Goal: Communication & Community: Share content

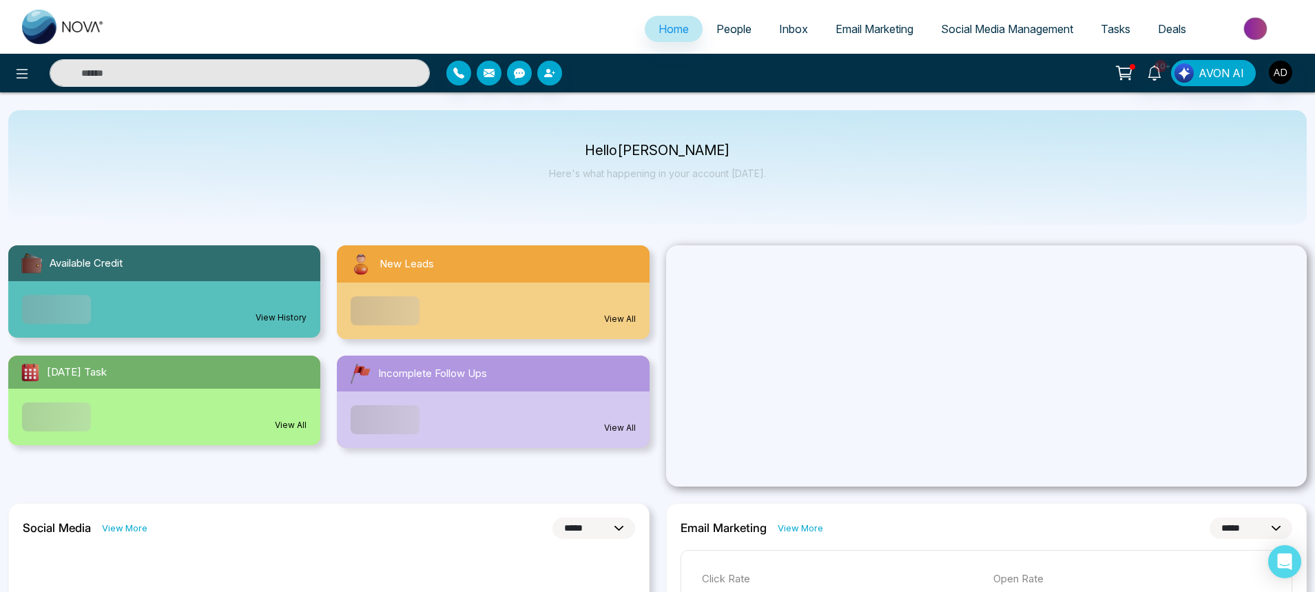
select select "*"
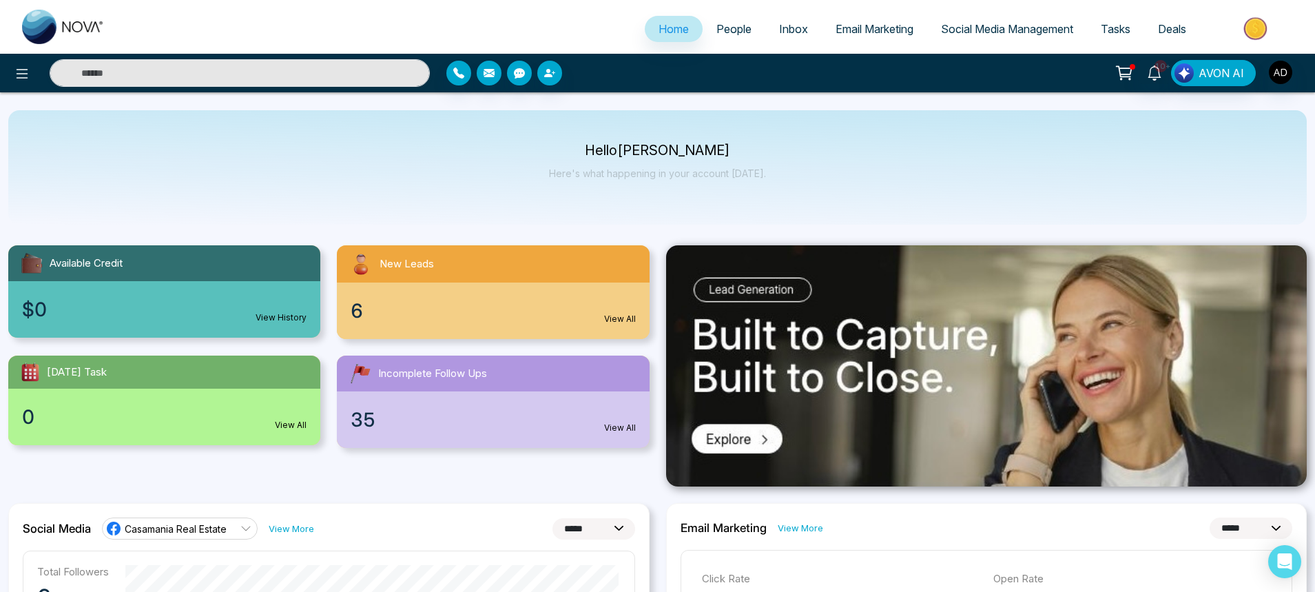
click at [721, 36] on link "People" at bounding box center [734, 29] width 63 height 26
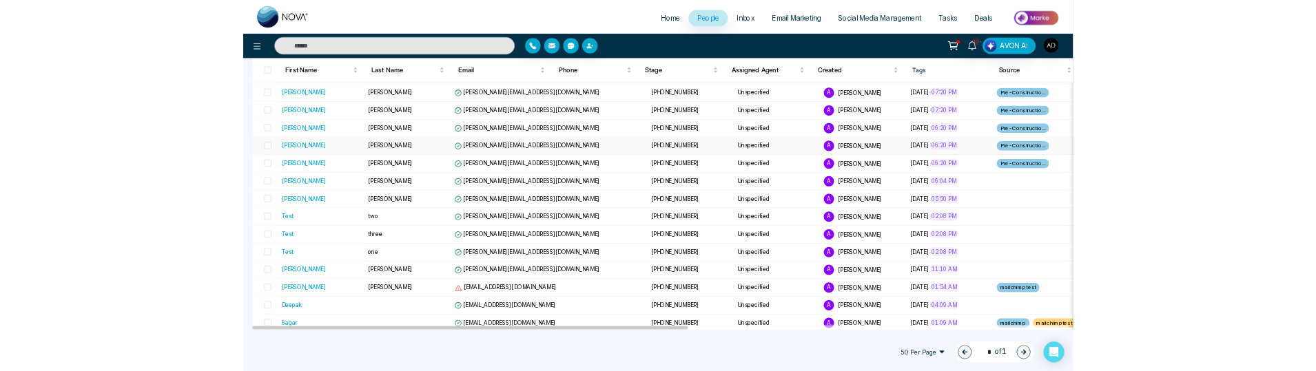
scroll to position [862, 0]
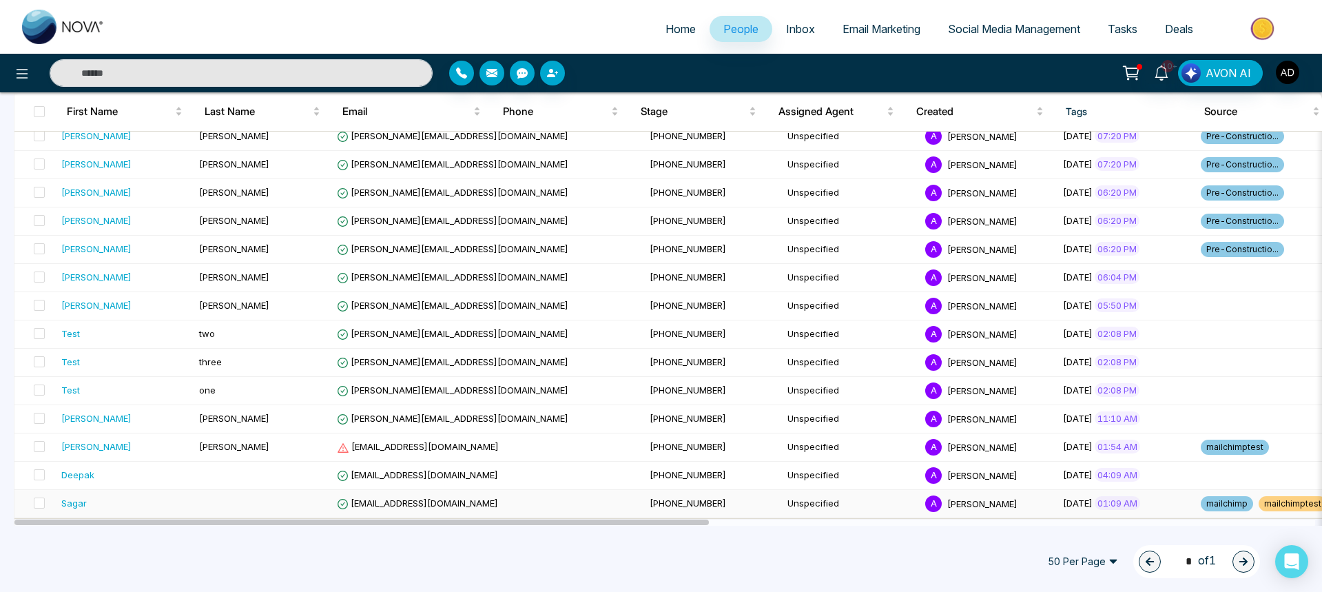
click at [84, 504] on div "Sagar" at bounding box center [73, 503] width 25 height 14
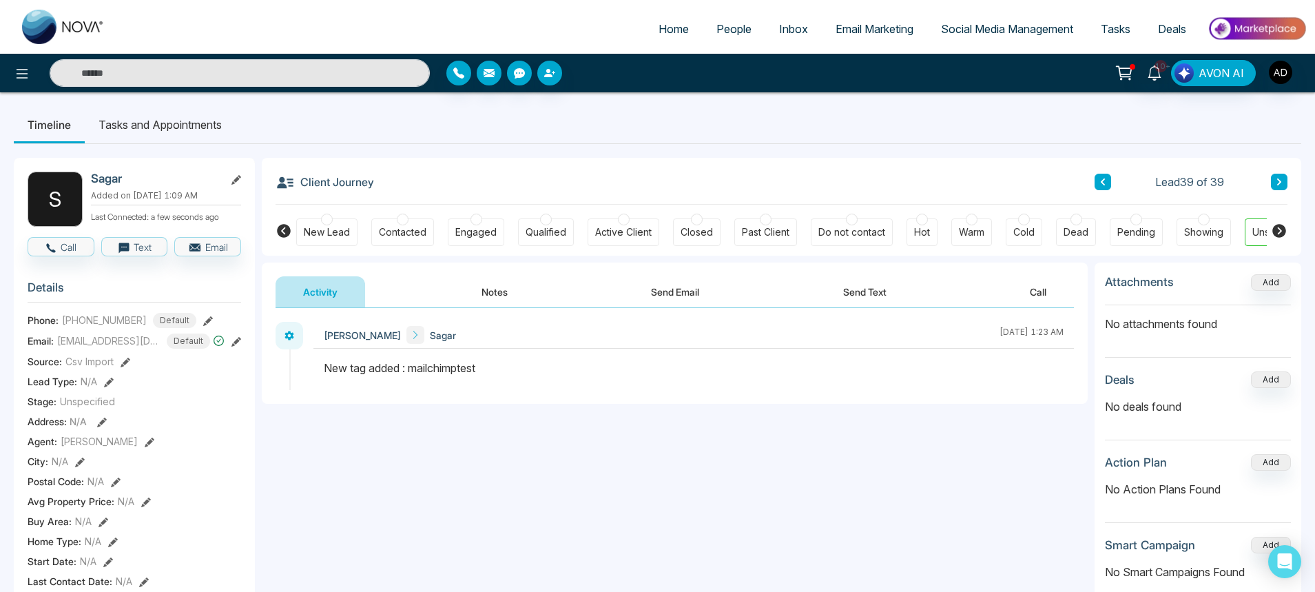
click at [700, 288] on button "Send Email" at bounding box center [675, 291] width 103 height 31
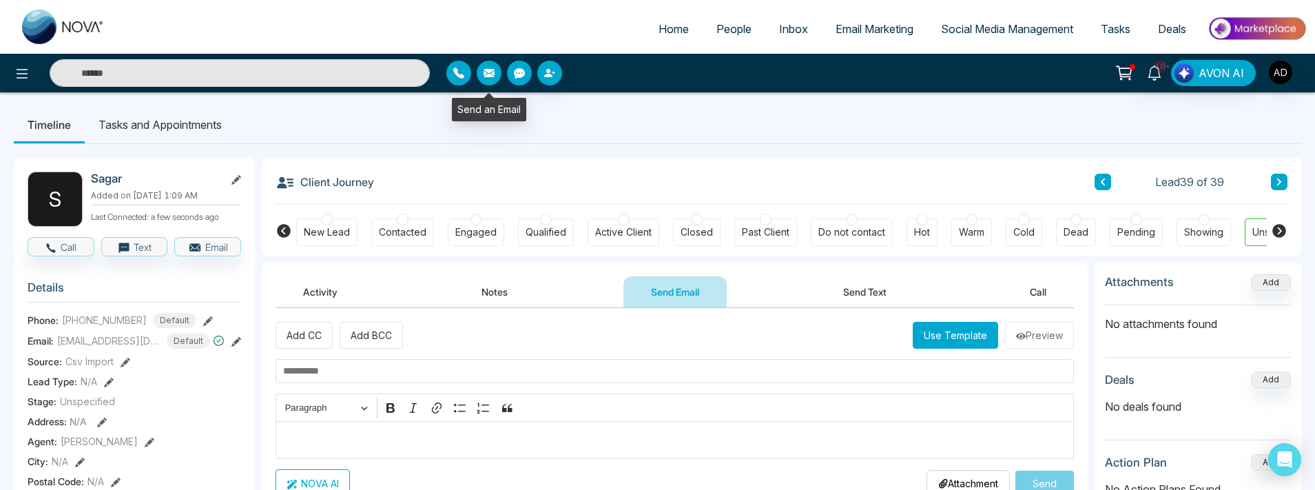
click at [491, 79] on button "button" at bounding box center [489, 73] width 25 height 25
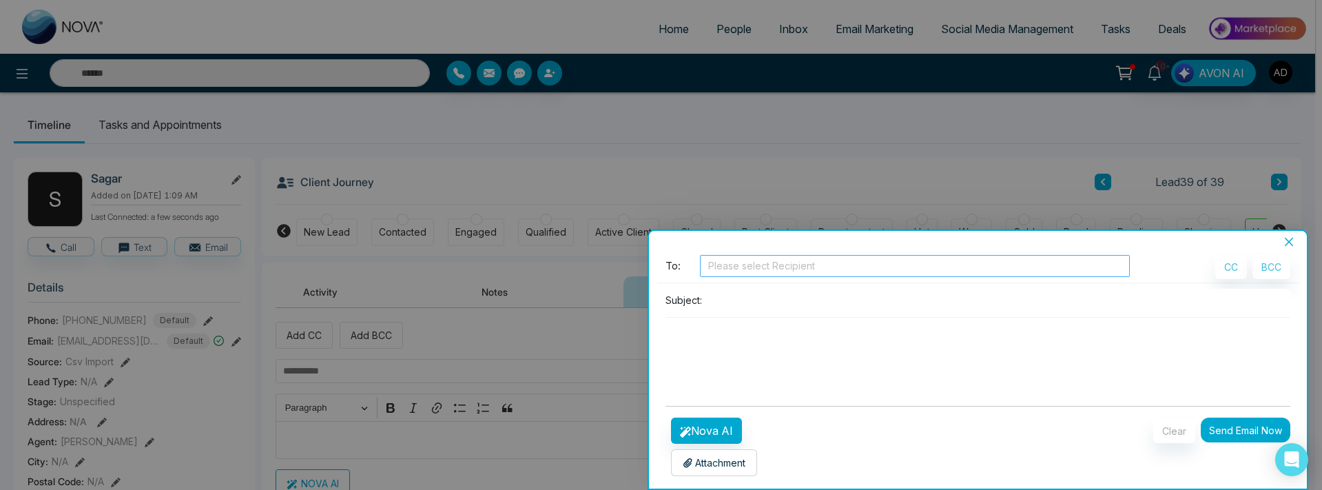
click at [768, 263] on div at bounding box center [916, 266] width 424 height 17
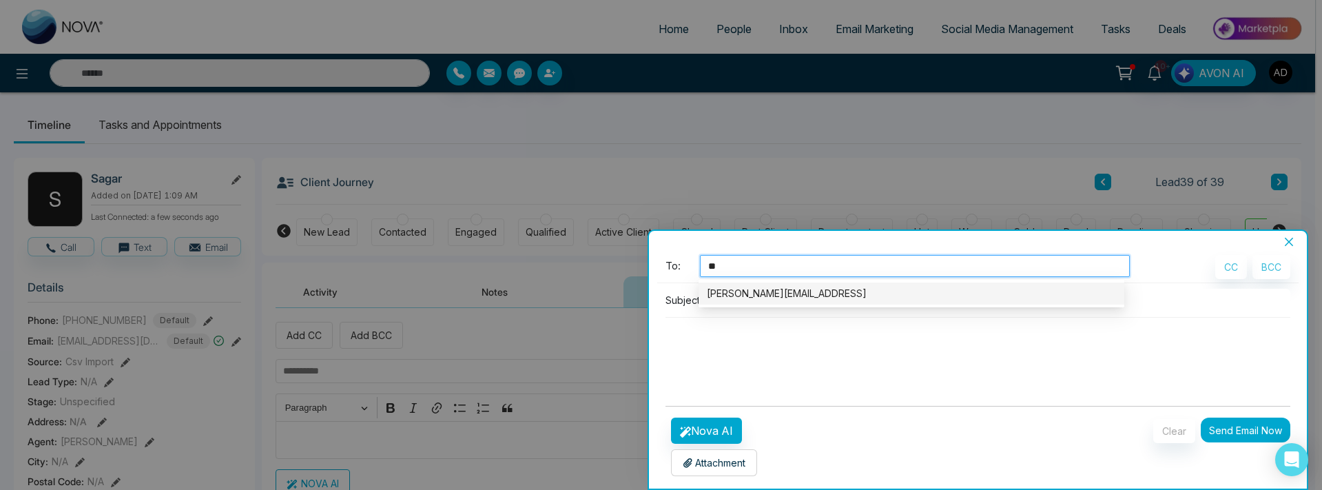
type input "***"
click at [762, 296] on div "sagar@mmnovatech.com" at bounding box center [911, 293] width 409 height 15
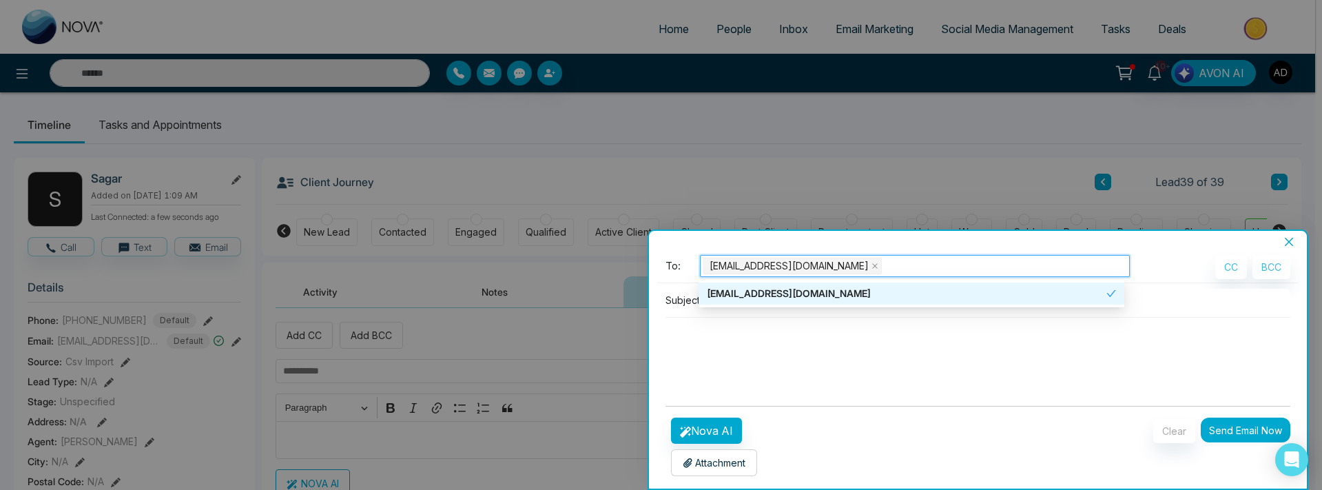
click at [868, 357] on textarea at bounding box center [979, 351] width 626 height 66
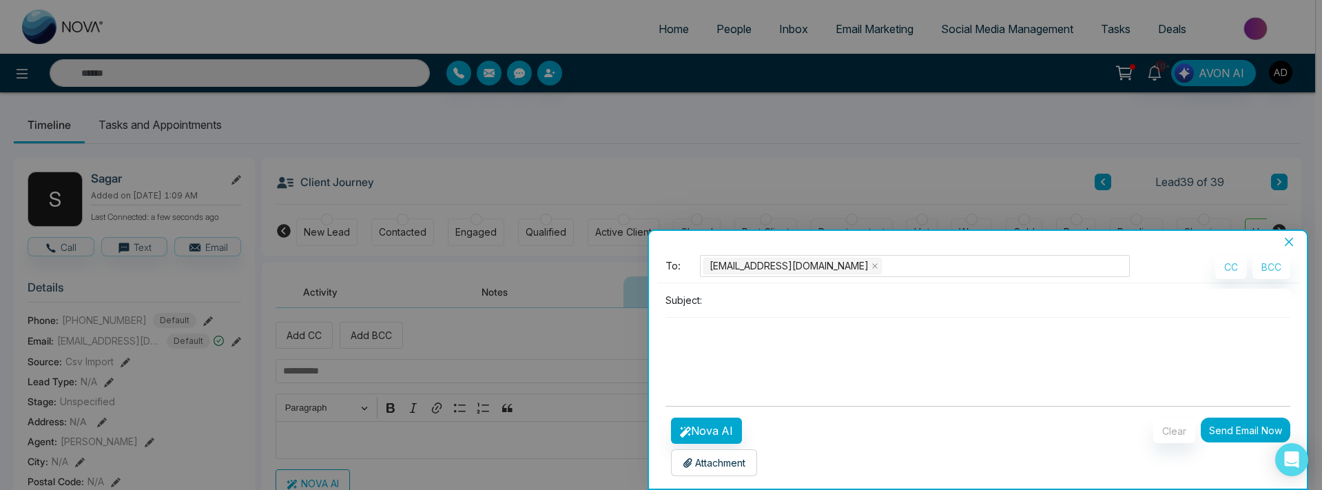
click at [761, 308] on input at bounding box center [1000, 300] width 584 height 23
type input "*********"
click at [758, 338] on textarea at bounding box center [979, 351] width 626 height 66
type textarea "*******"
click at [1218, 429] on button "Send Email Now" at bounding box center [1246, 430] width 90 height 25
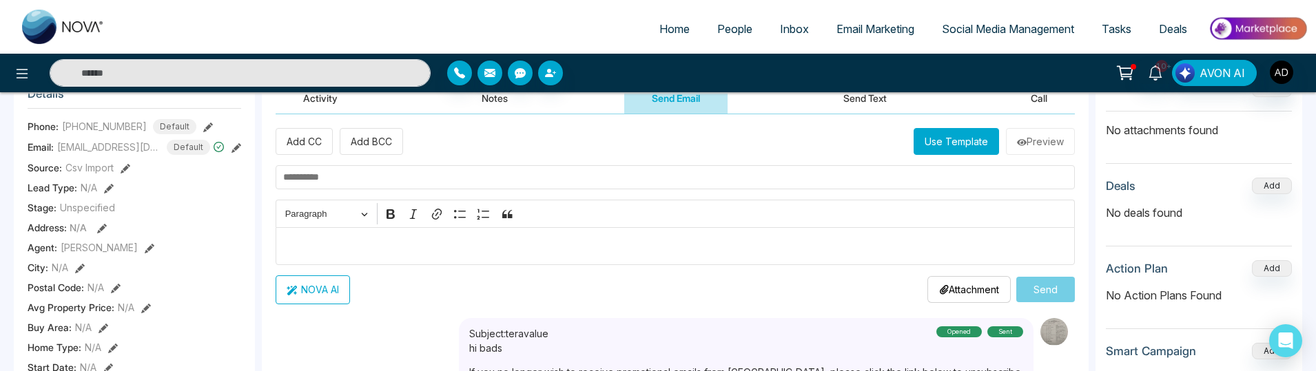
scroll to position [165, 0]
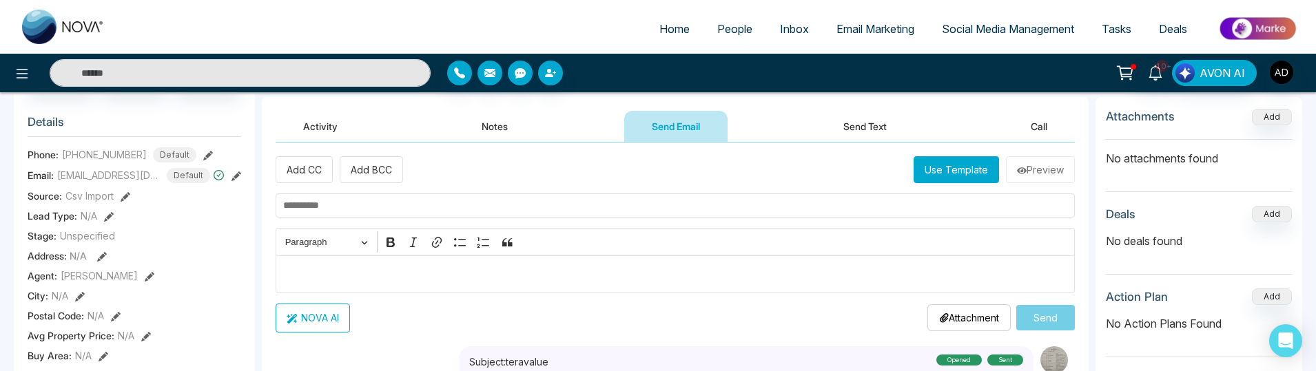
click at [936, 169] on button "Use Template" at bounding box center [956, 169] width 85 height 27
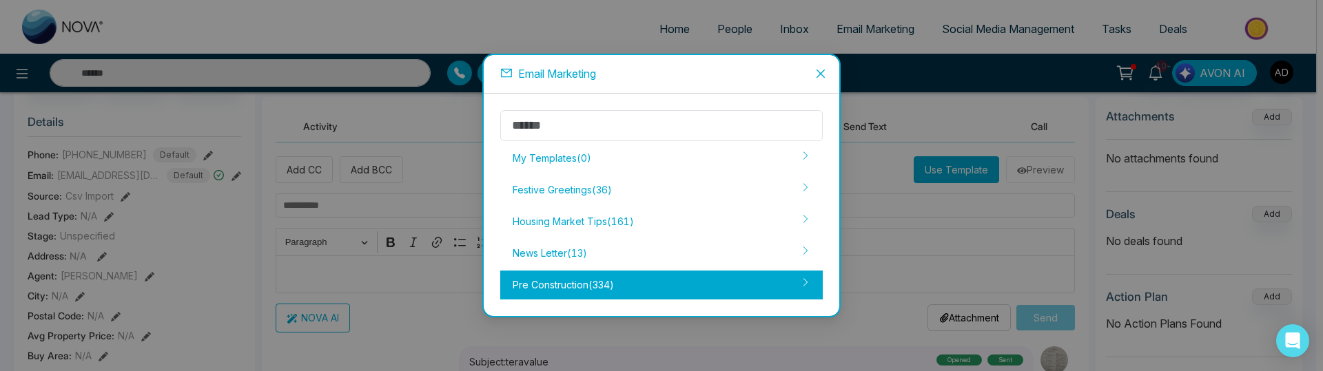
click at [604, 275] on div "Pre Construction ( 334 )" at bounding box center [661, 285] width 322 height 29
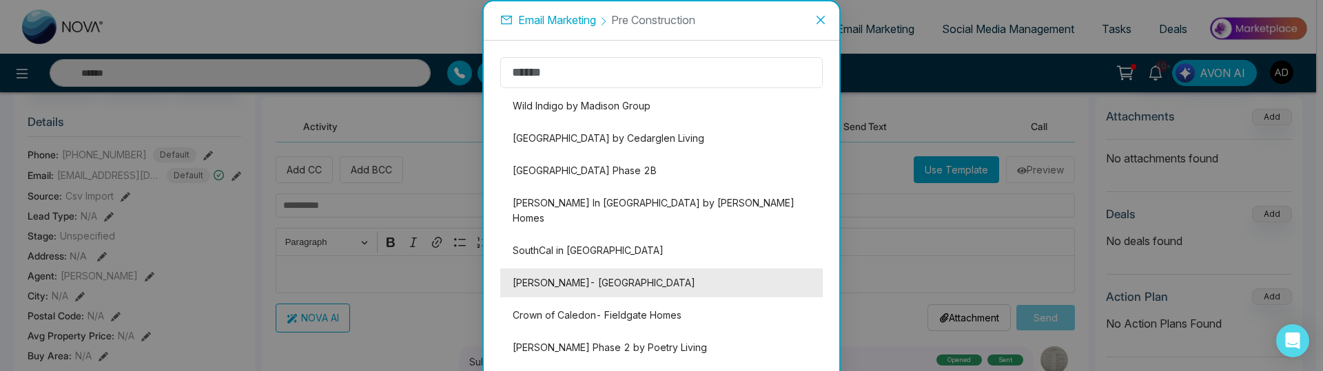
click at [558, 272] on li "Flori Towns- Treasure Hill" at bounding box center [661, 283] width 322 height 29
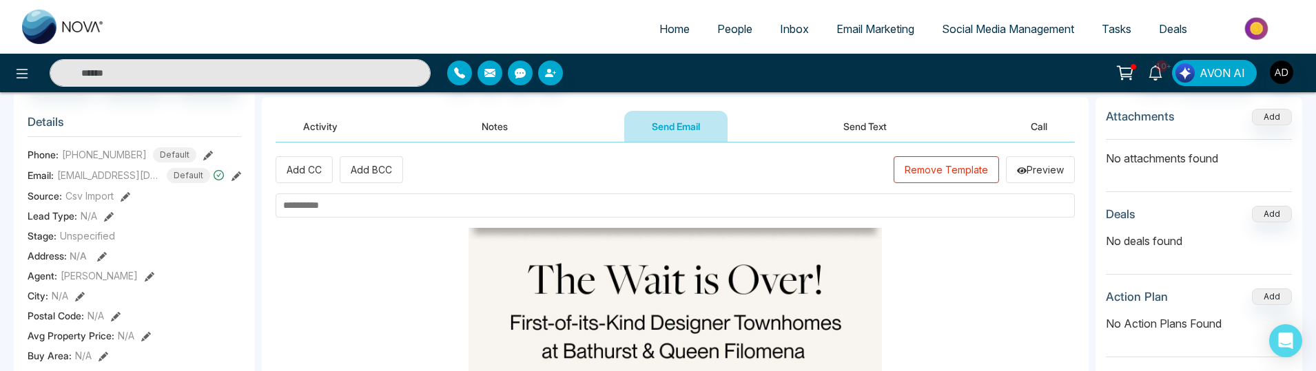
click at [371, 216] on input "text" at bounding box center [675, 206] width 799 height 24
click at [375, 208] on input "text" at bounding box center [675, 206] width 799 height 24
paste input "**********"
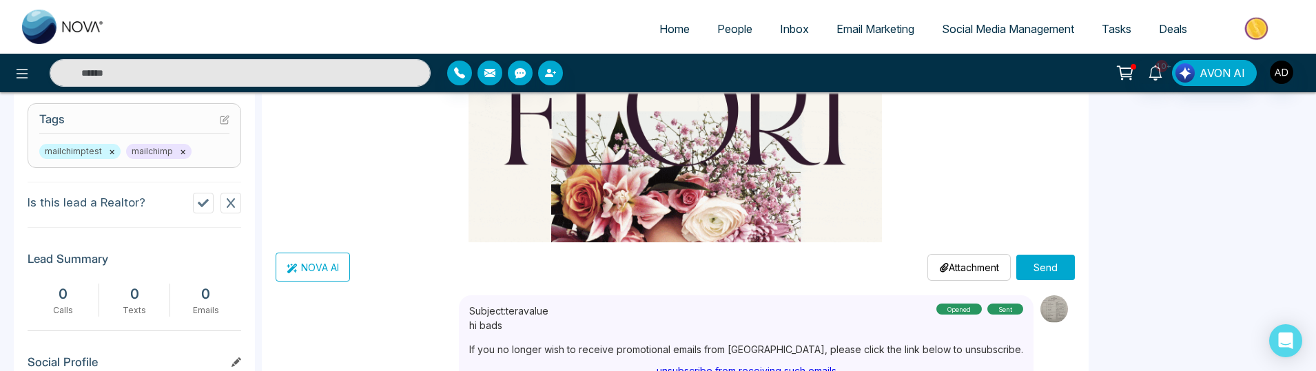
scroll to position [661, 0]
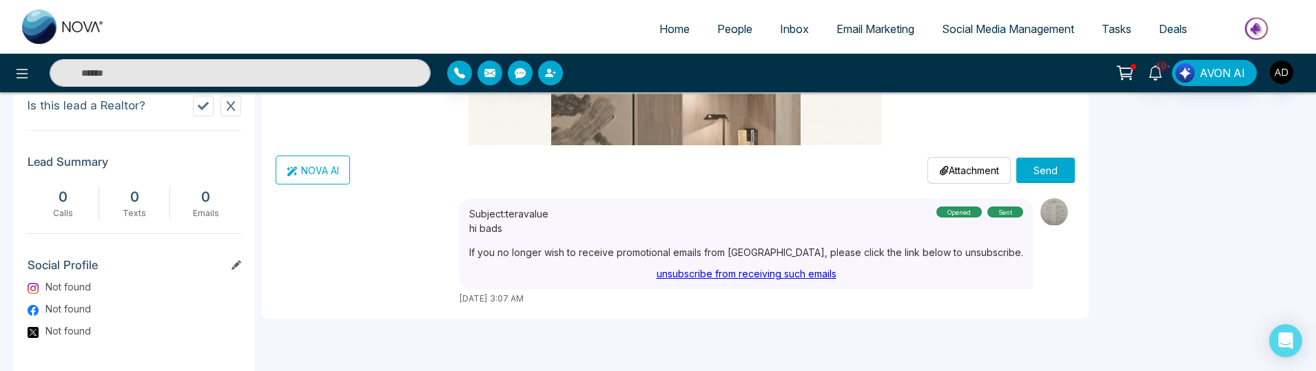
type input "**********"
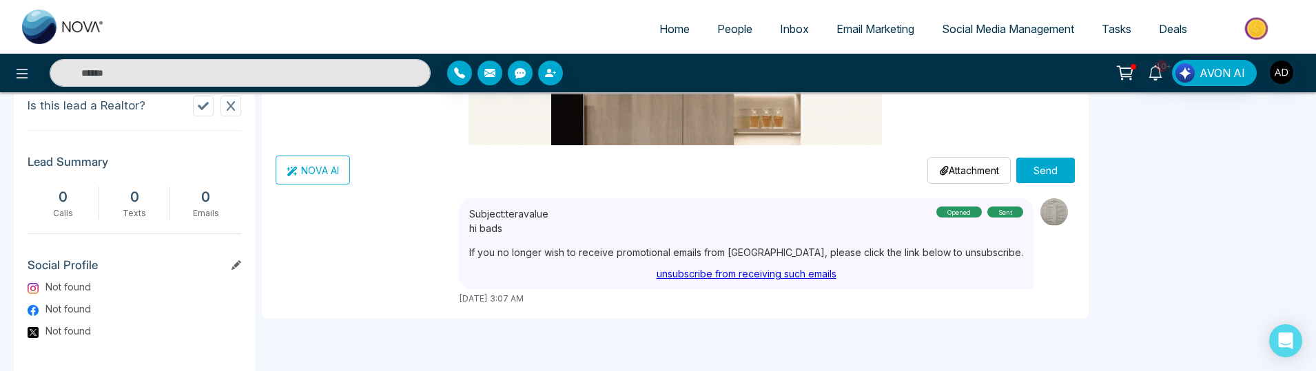
click at [1043, 170] on button "Send" at bounding box center [1045, 170] width 59 height 25
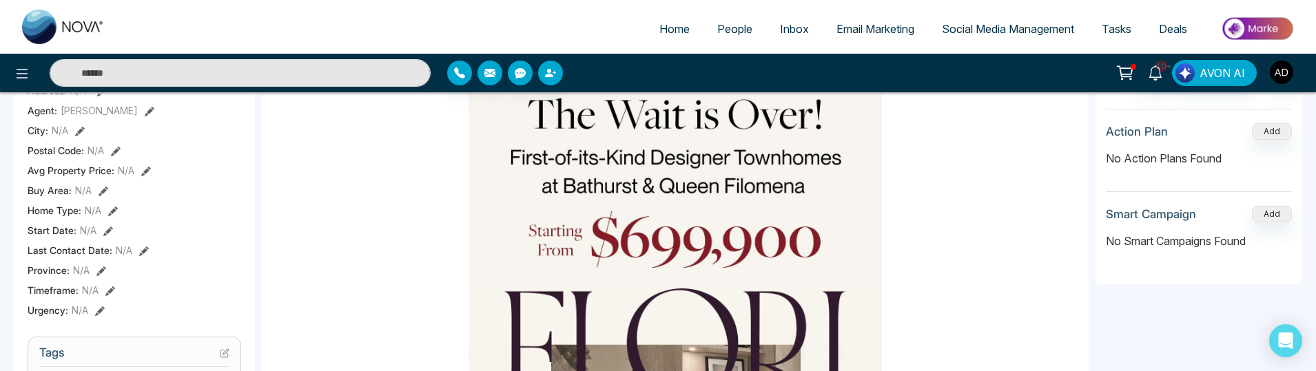
scroll to position [83, 0]
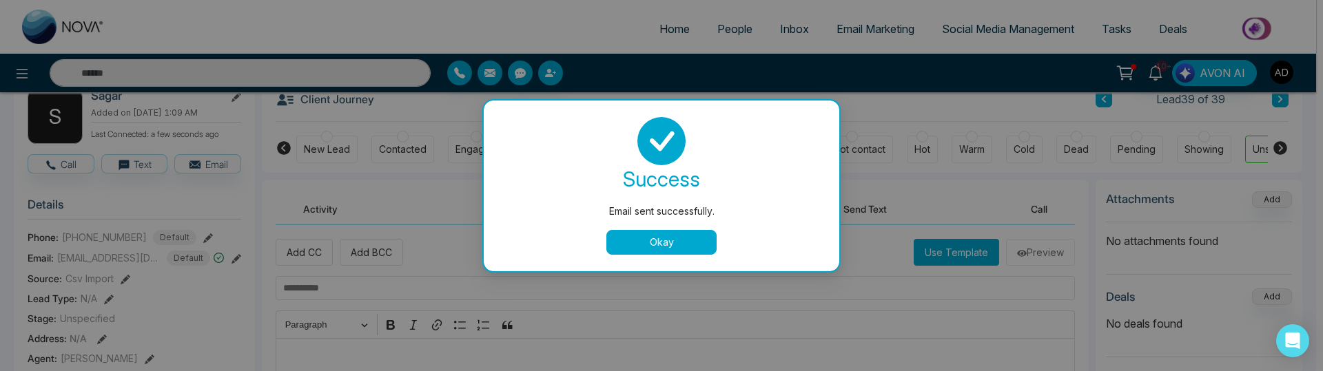
click at [655, 241] on button "Okay" at bounding box center [661, 242] width 110 height 25
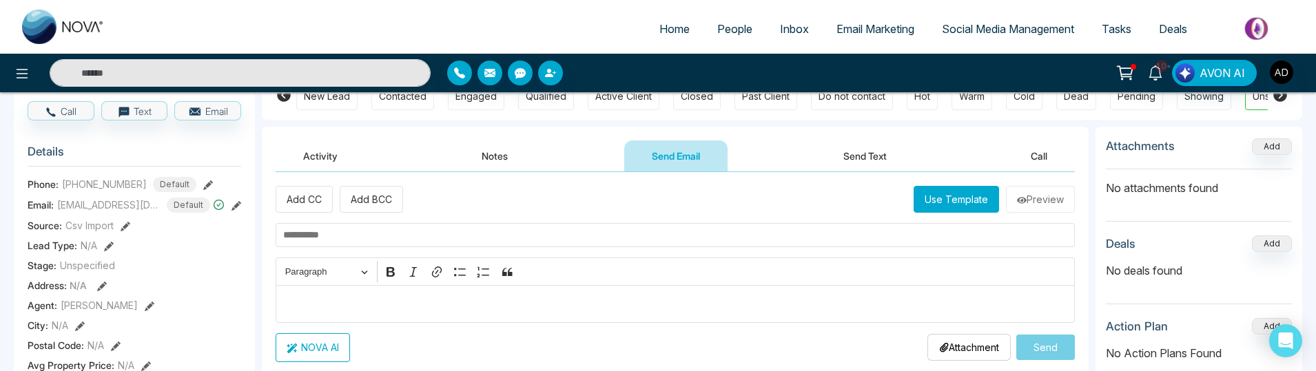
scroll to position [0, 0]
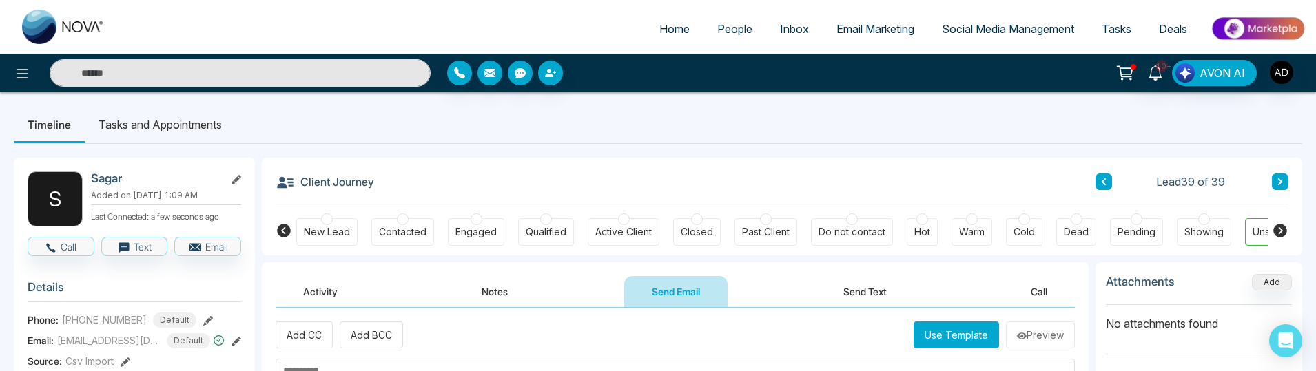
click at [961, 337] on button "Use Template" at bounding box center [956, 335] width 85 height 27
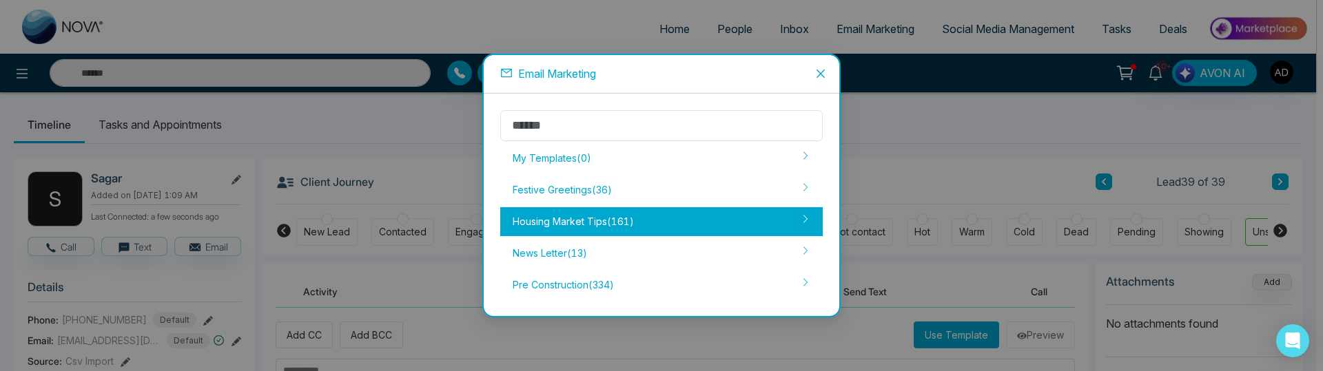
click at [564, 227] on div "Housing Market Tips ( 161 )" at bounding box center [661, 221] width 322 height 29
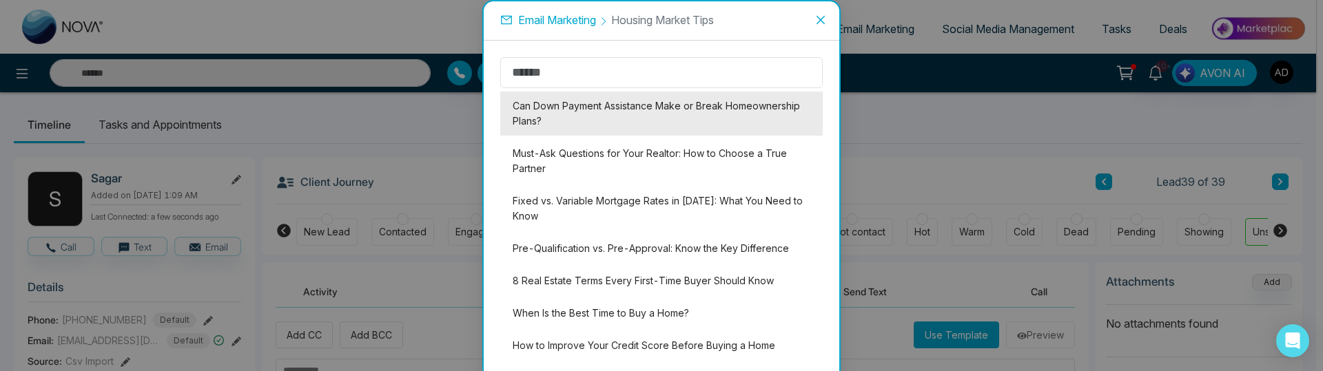
click at [606, 116] on li "Can Down Payment Assistance Make or Break Homeownership Plans?" at bounding box center [661, 114] width 322 height 44
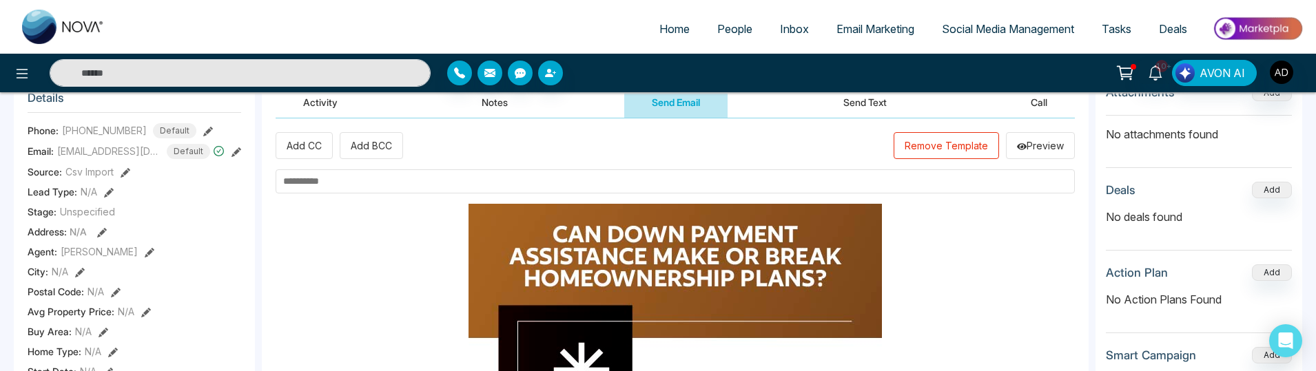
scroll to position [165, 0]
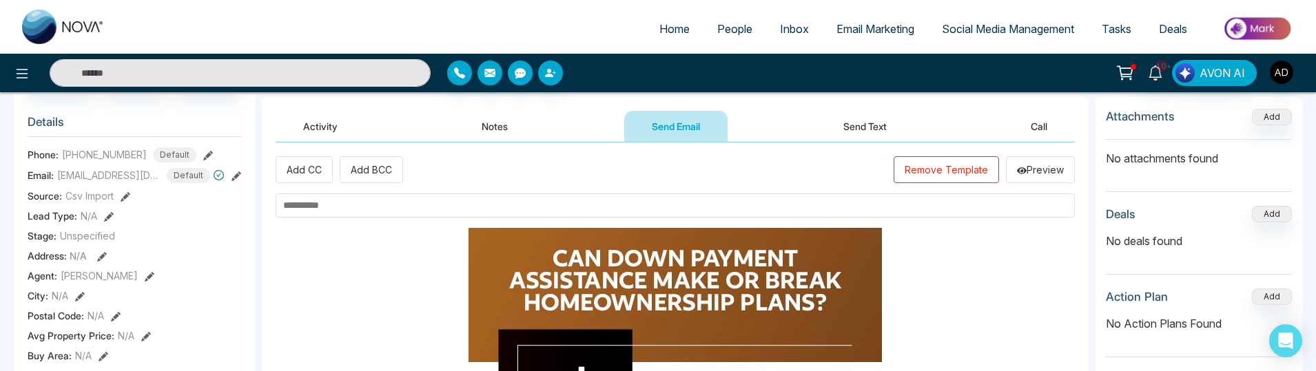
click at [455, 208] on input "text" at bounding box center [675, 206] width 799 height 24
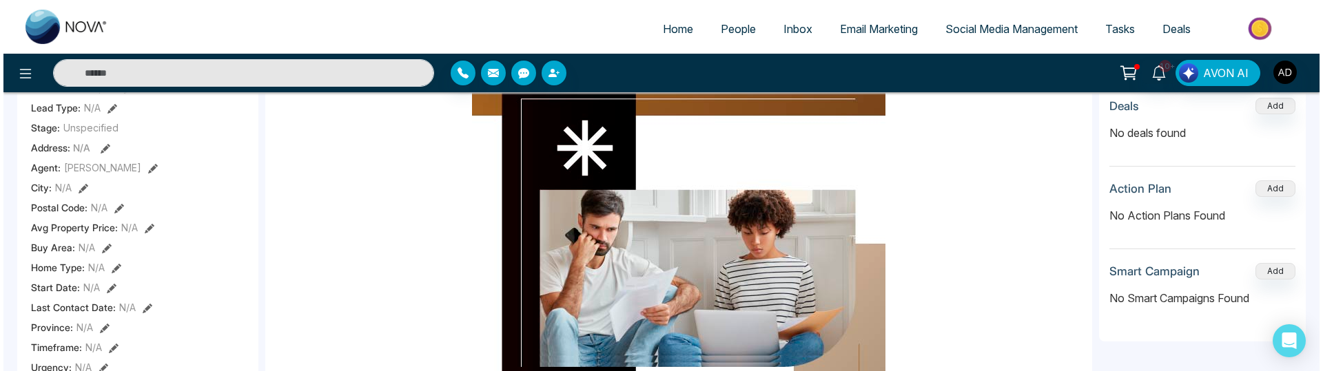
scroll to position [496, 0]
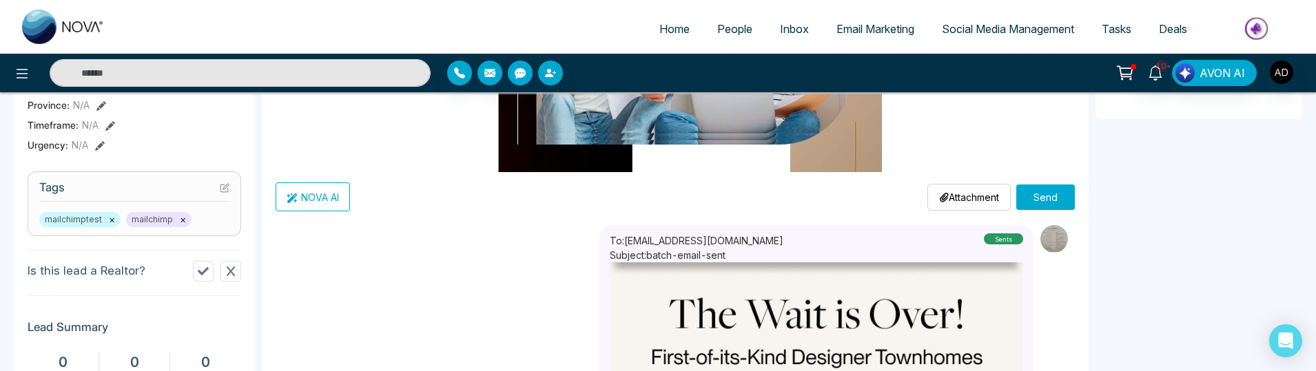
type input "*********"
click at [1046, 199] on button "Send" at bounding box center [1045, 197] width 59 height 25
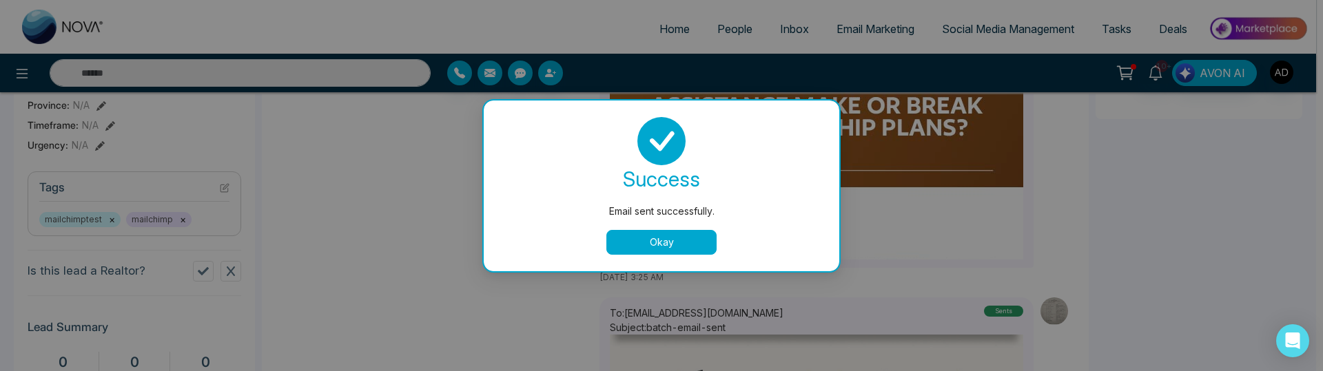
click at [695, 247] on button "Okay" at bounding box center [661, 242] width 110 height 25
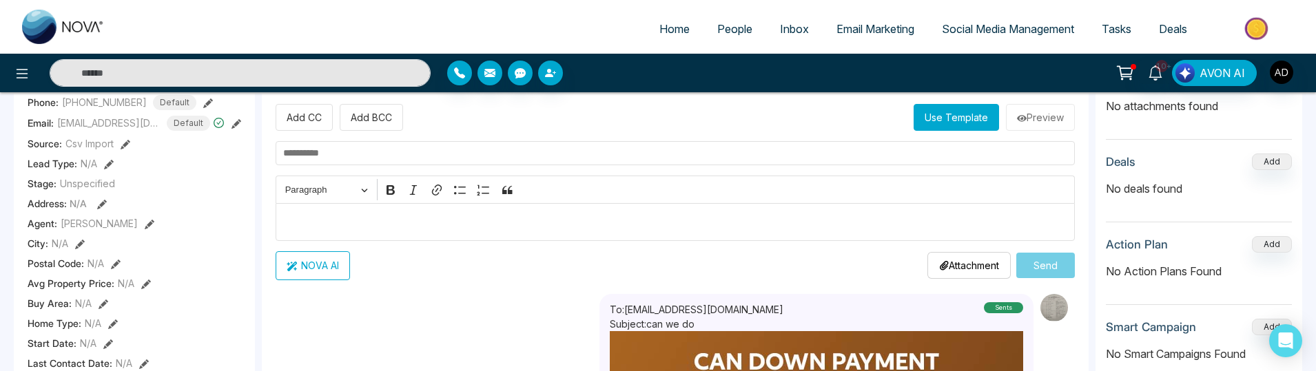
scroll to position [165, 0]
